Goal: Contribute content: Add original content to the website for others to see

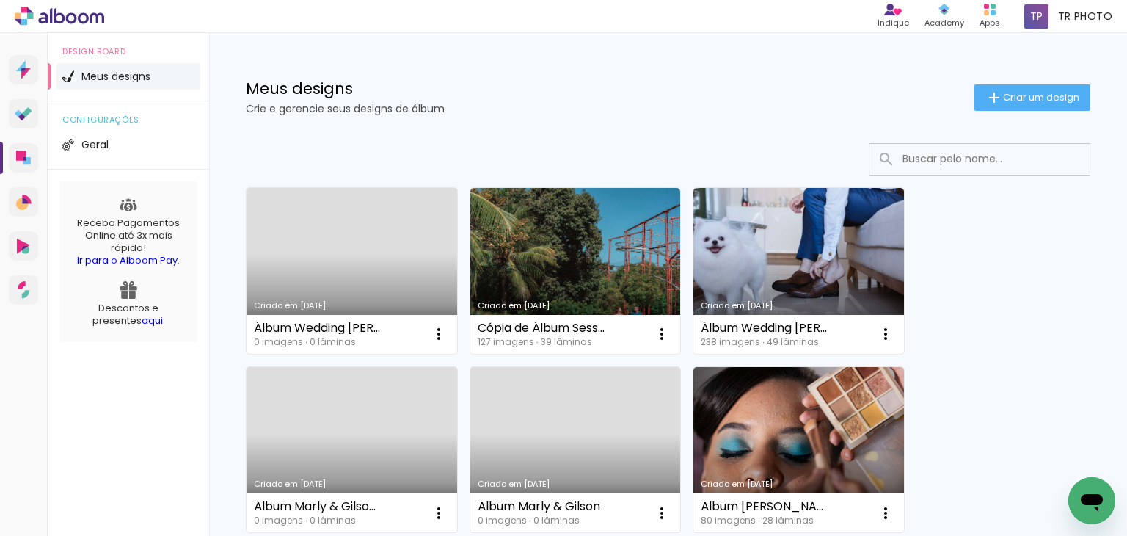
click at [367, 272] on link "Criado em [DATE]" at bounding box center [351, 271] width 211 height 166
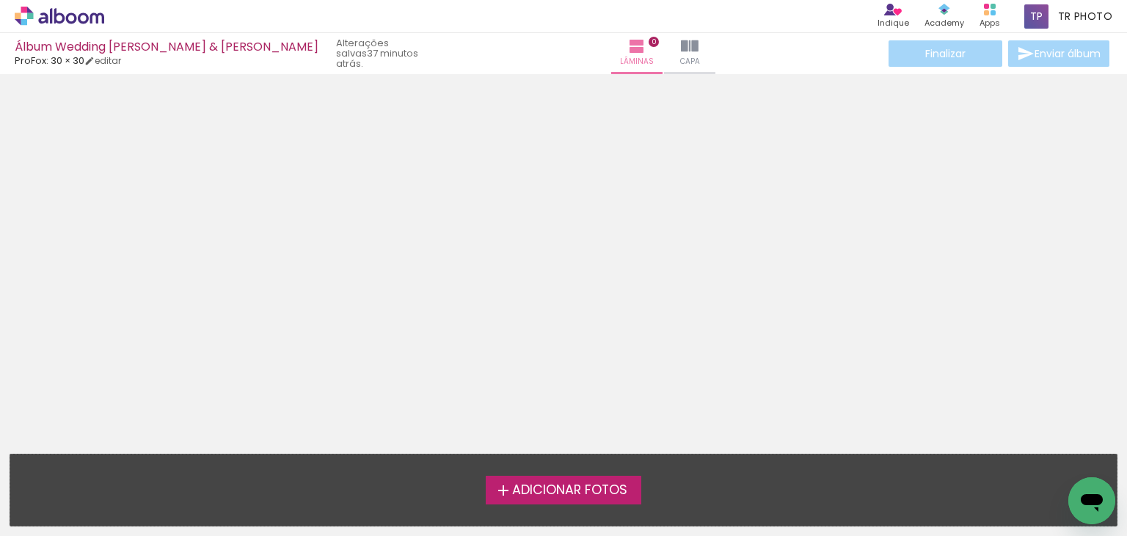
click at [537, 488] on span "Adicionar Fotos" at bounding box center [569, 489] width 115 height 13
click at [0, 0] on input "file" at bounding box center [0, 0] width 0 height 0
click at [590, 486] on span "Adicionar Fotos" at bounding box center [569, 489] width 115 height 13
click at [0, 0] on input "file" at bounding box center [0, 0] width 0 height 0
click at [568, 486] on span "Adicionar Fotos" at bounding box center [569, 489] width 115 height 13
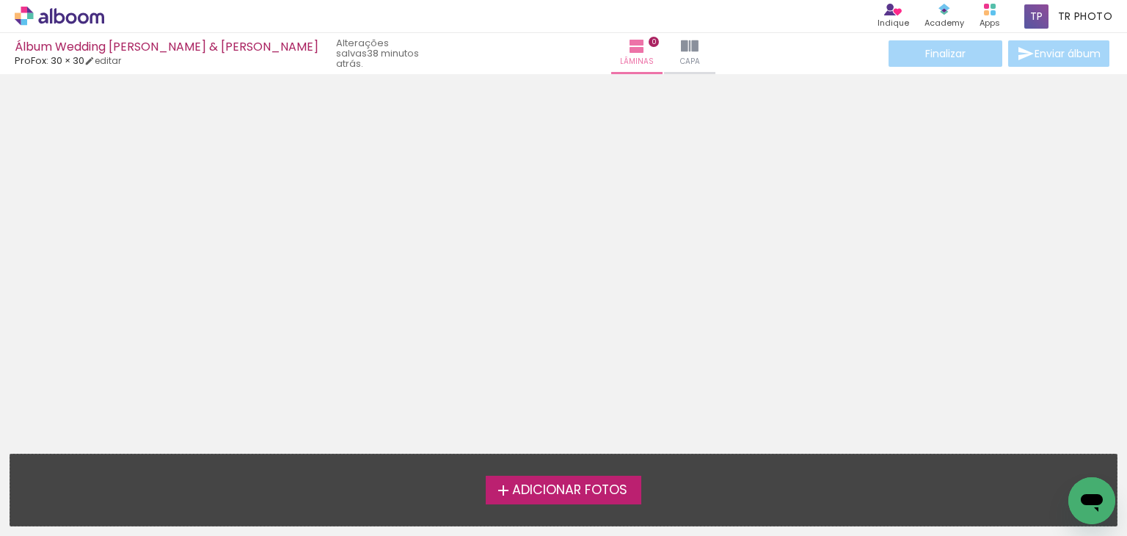
click at [0, 0] on input "file" at bounding box center [0, 0] width 0 height 0
click at [602, 484] on span "Adicionar Fotos" at bounding box center [569, 489] width 115 height 13
click at [0, 0] on input "file" at bounding box center [0, 0] width 0 height 0
click at [1088, 141] on div at bounding box center [563, 258] width 1127 height 359
